Goal: Communication & Community: Answer question/provide support

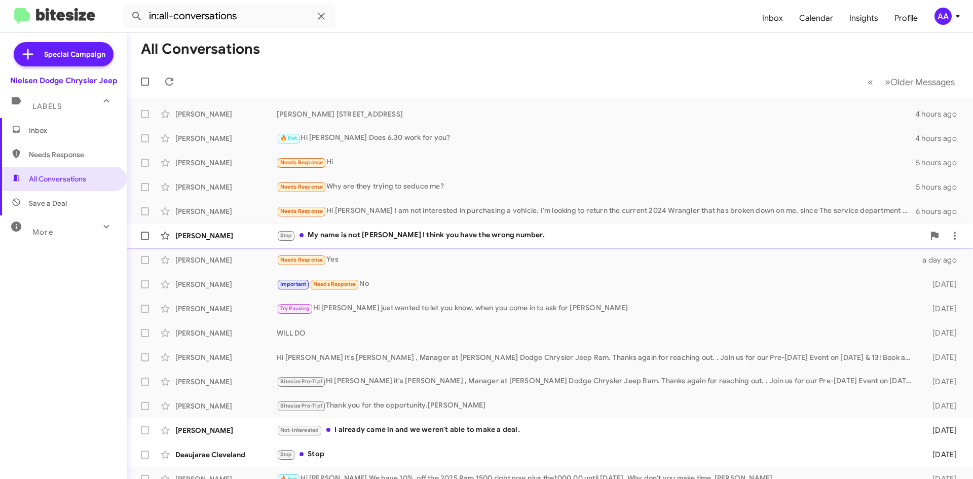
click at [397, 232] on div "Stop My name is not [PERSON_NAME] I think you have the wrong number." at bounding box center [601, 236] width 648 height 12
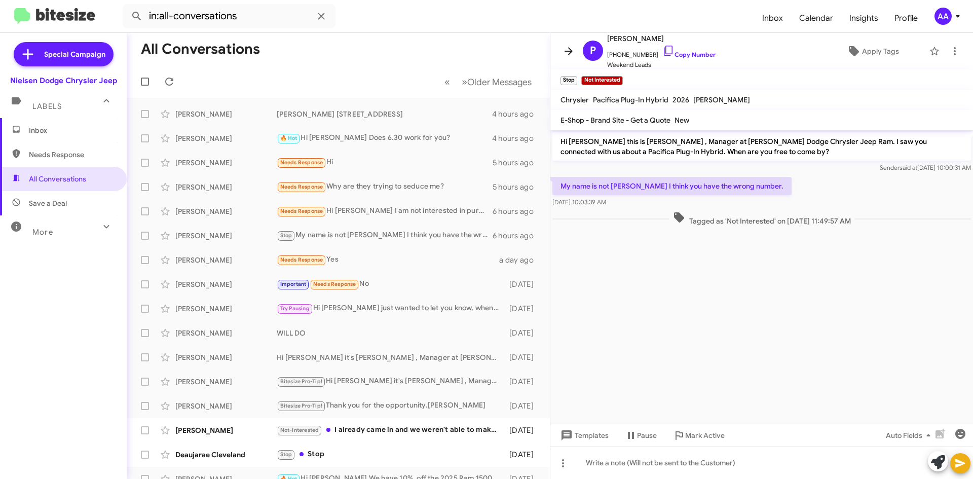
click at [571, 47] on icon at bounding box center [569, 51] width 12 height 12
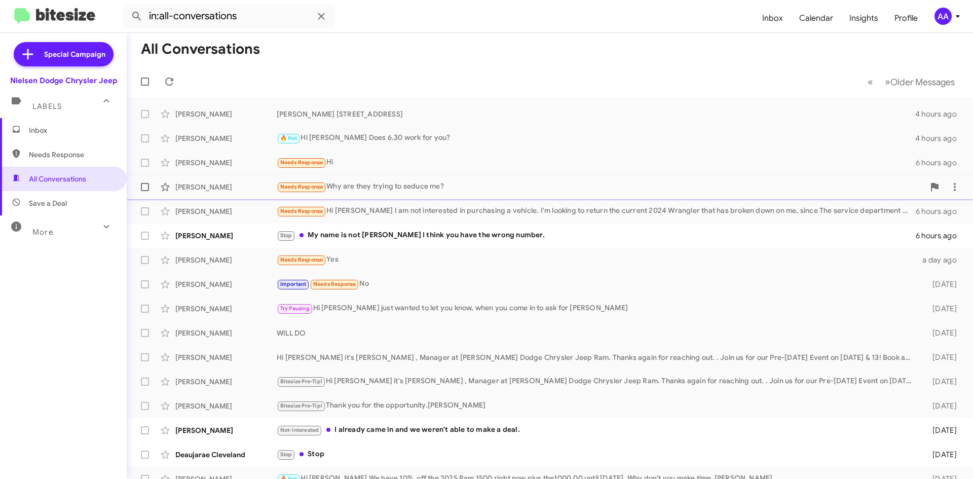
scroll to position [51, 0]
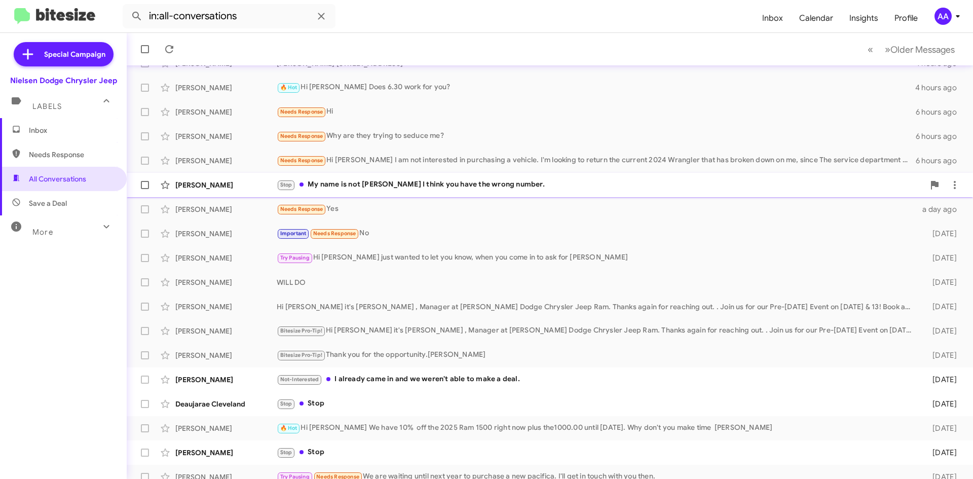
click at [476, 185] on div "Stop My name is not [PERSON_NAME] I think you have the wrong number." at bounding box center [601, 185] width 648 height 12
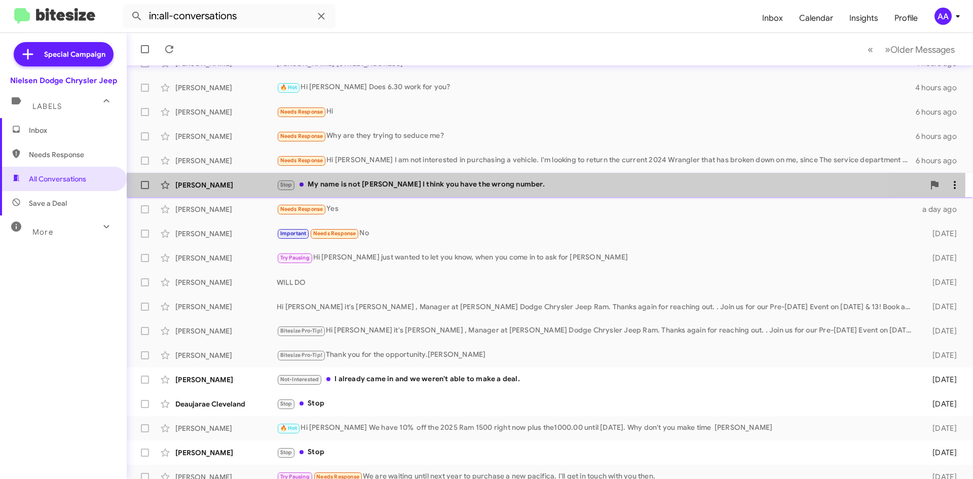
click at [951, 183] on icon at bounding box center [955, 185] width 12 height 12
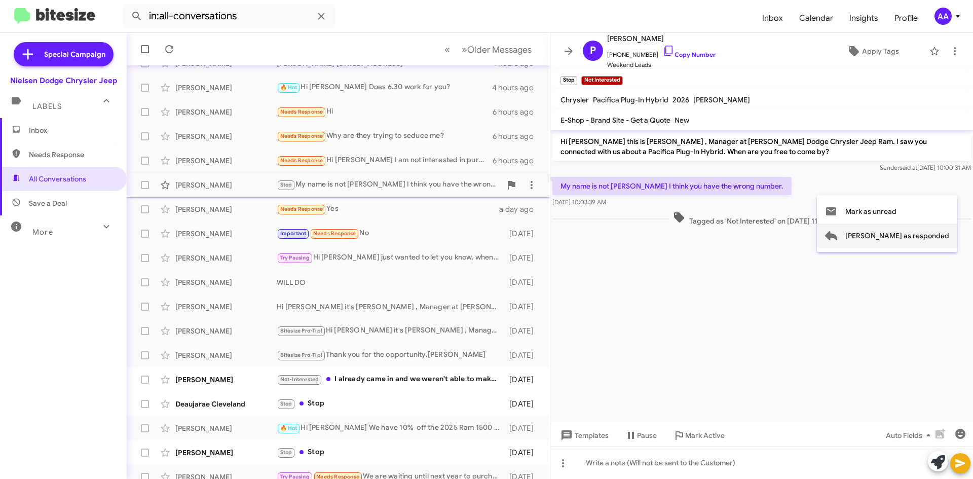
click at [896, 241] on span "[PERSON_NAME] as responded" at bounding box center [897, 236] width 104 height 24
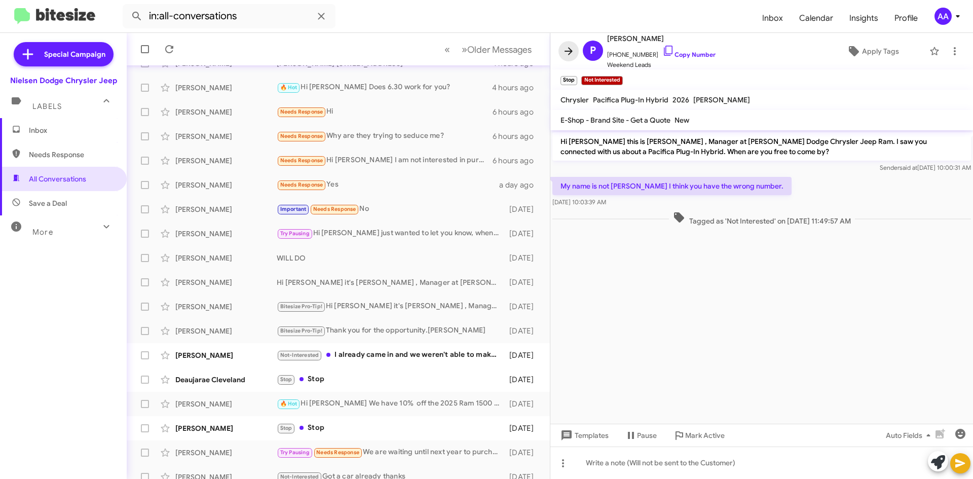
click at [571, 53] on icon at bounding box center [569, 51] width 8 height 8
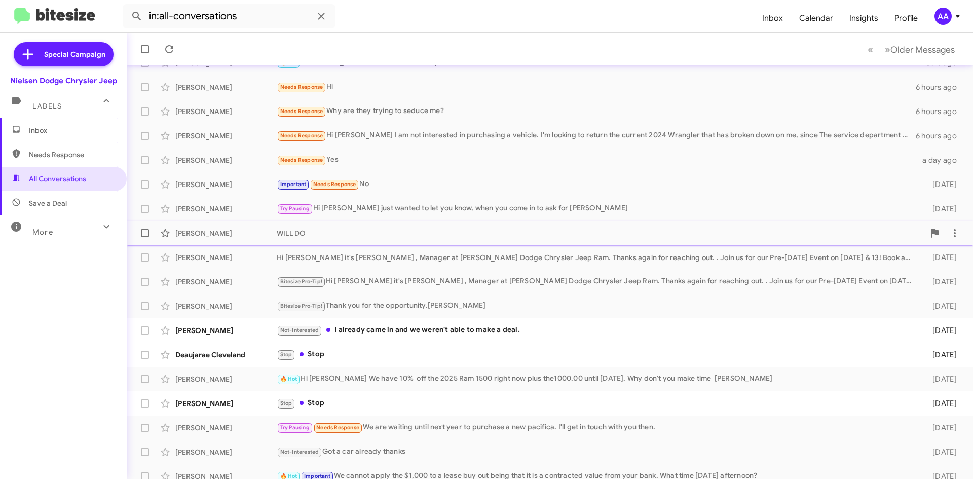
scroll to position [85, 0]
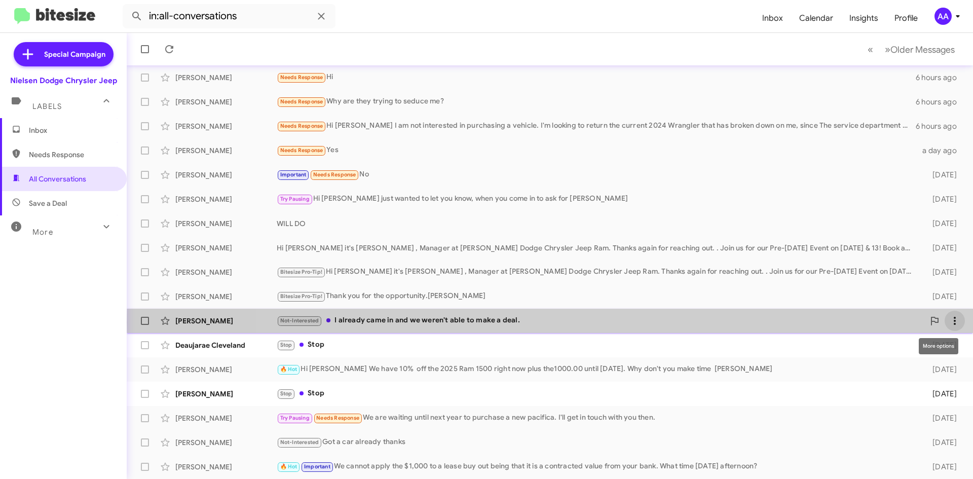
click at [951, 322] on icon at bounding box center [955, 321] width 12 height 12
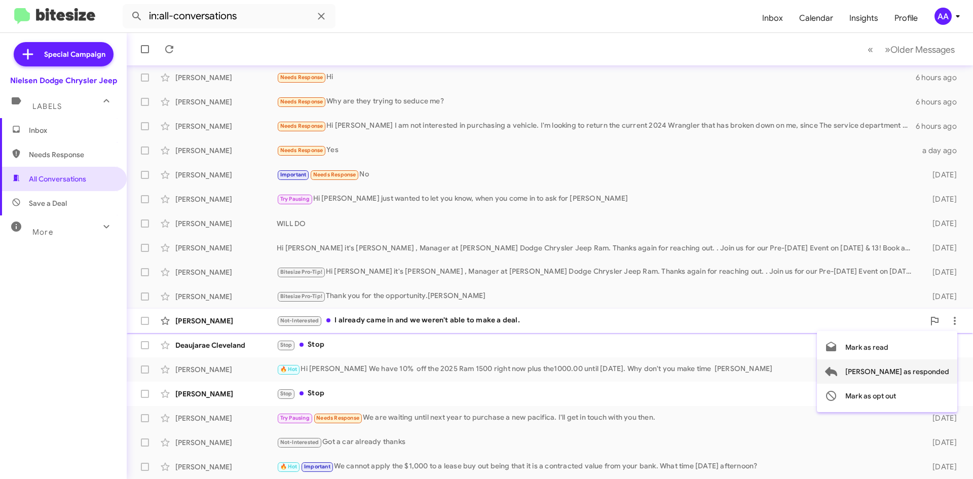
click at [908, 375] on span "[PERSON_NAME] as responded" at bounding box center [897, 371] width 104 height 24
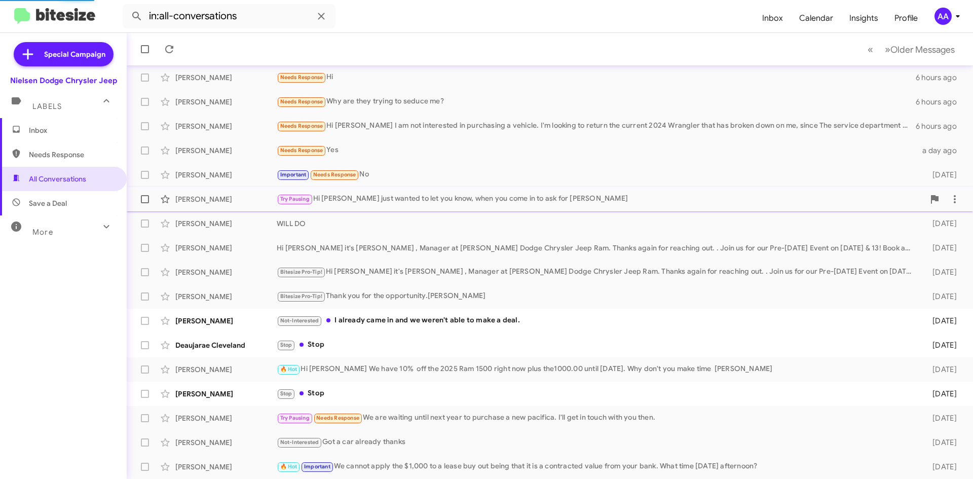
scroll to position [61, 0]
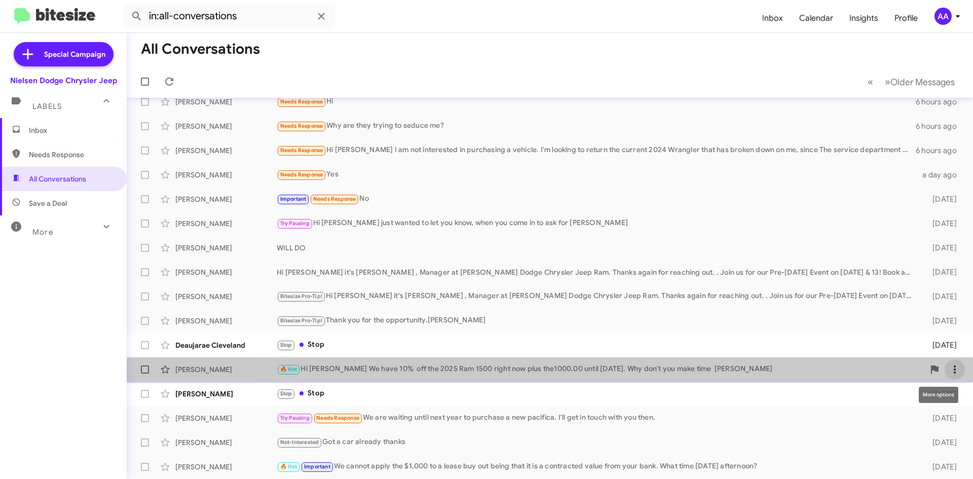
click at [949, 370] on icon at bounding box center [955, 369] width 12 height 12
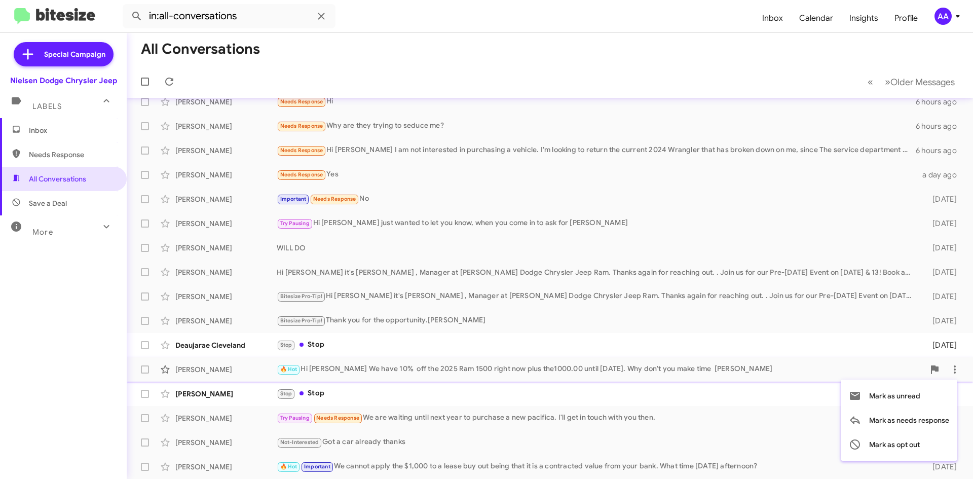
click at [462, 352] on div at bounding box center [486, 239] width 973 height 479
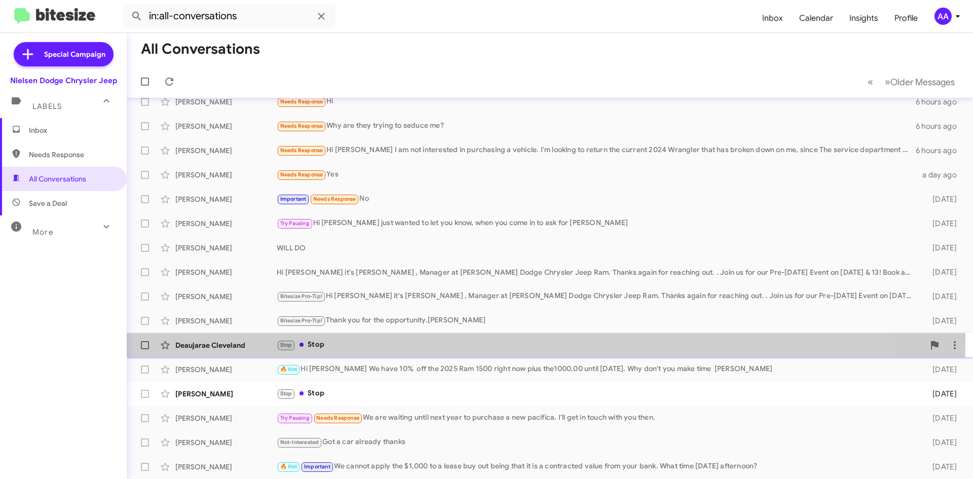
click at [479, 342] on div "Stop Stop" at bounding box center [601, 345] width 648 height 12
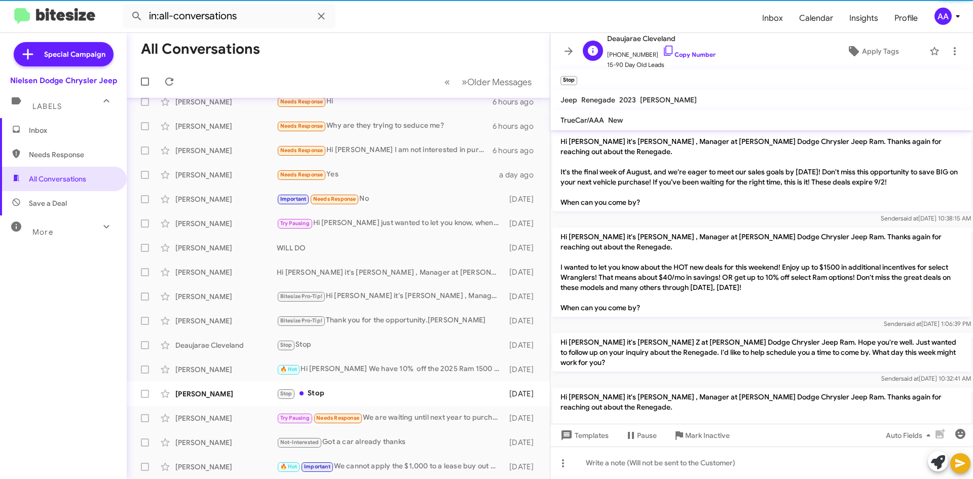
scroll to position [519, 0]
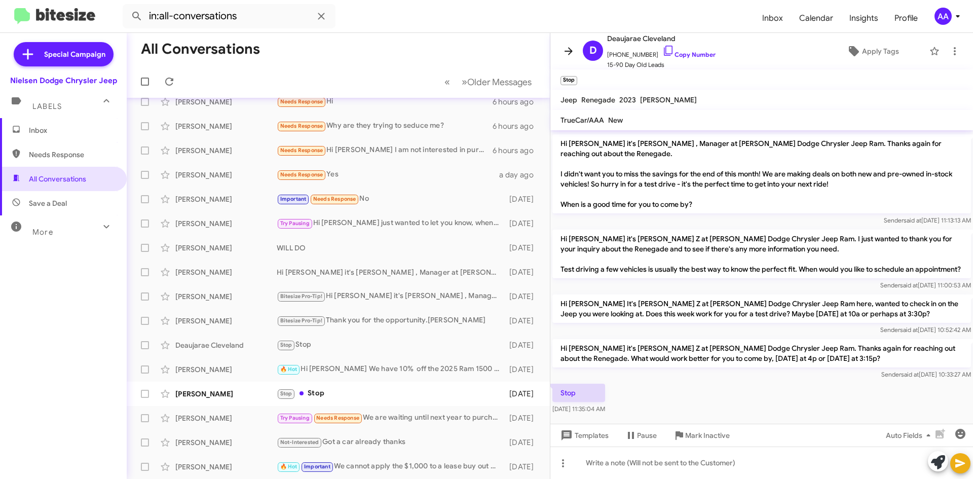
click at [568, 46] on icon at bounding box center [569, 51] width 12 height 12
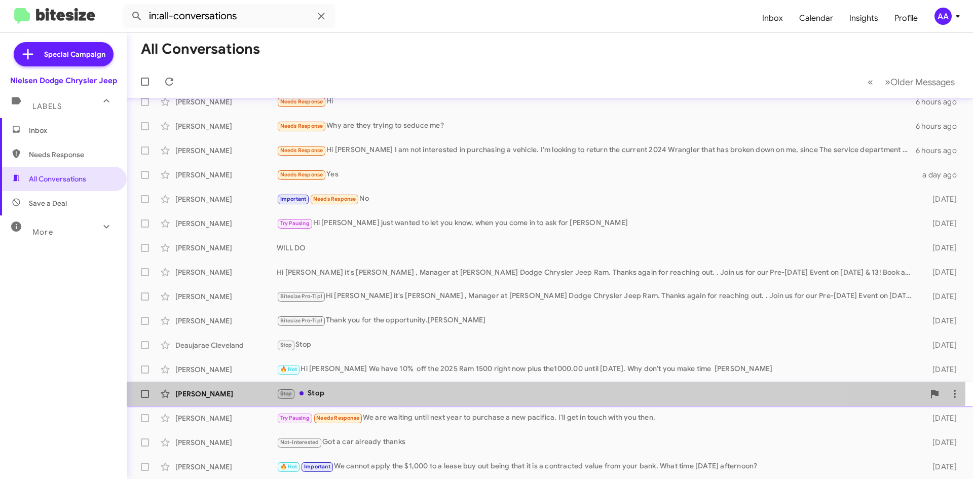
click at [327, 392] on div "Stop Stop" at bounding box center [601, 394] width 648 height 12
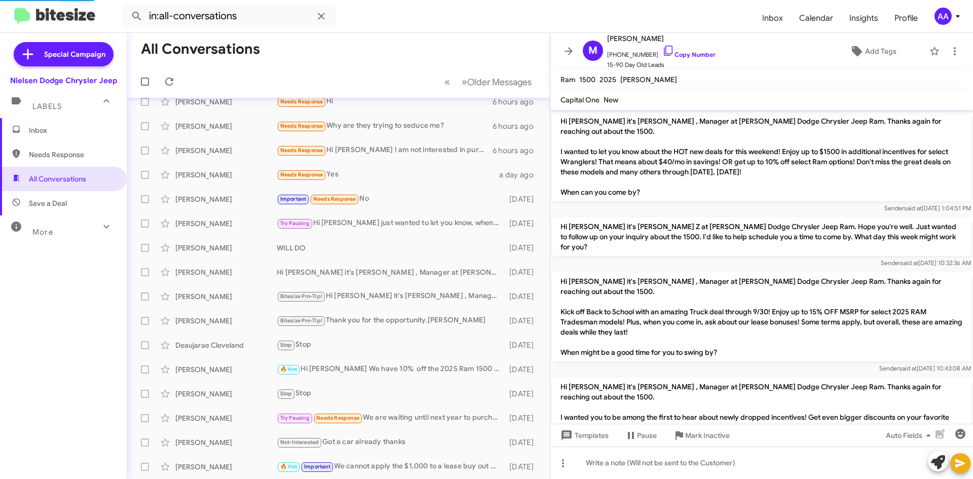
scroll to position [479, 0]
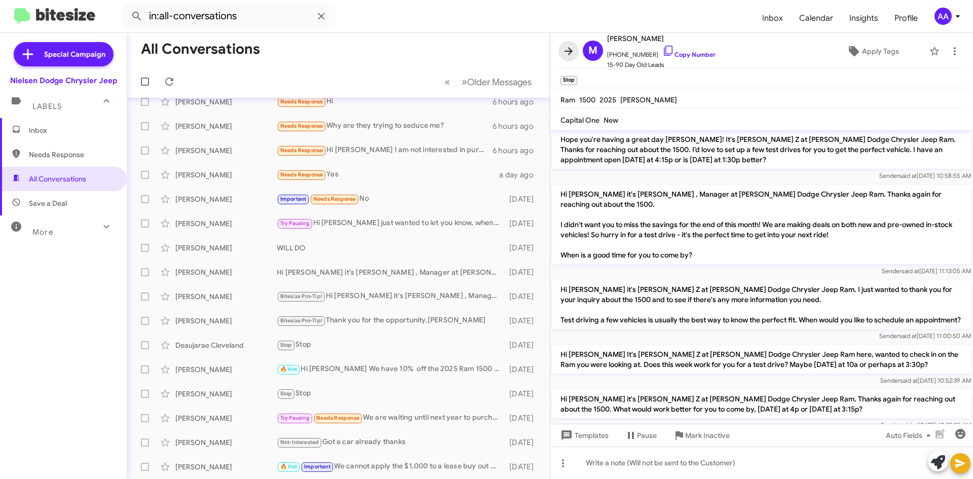
click at [569, 48] on icon at bounding box center [569, 51] width 8 height 8
